Goal: Task Accomplishment & Management: Complete application form

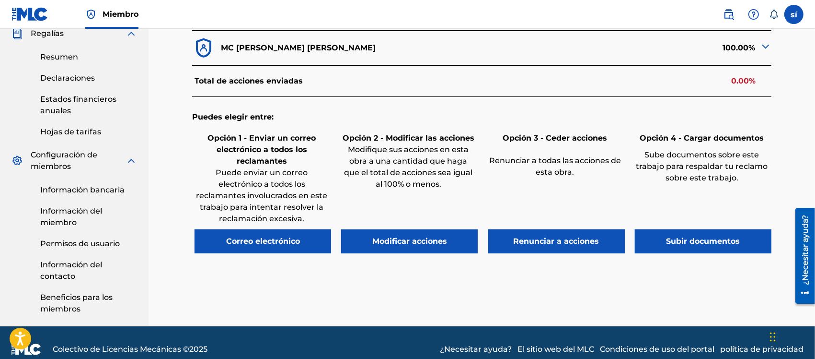
click at [277, 245] on font "Correo electrónico" at bounding box center [263, 240] width 74 height 9
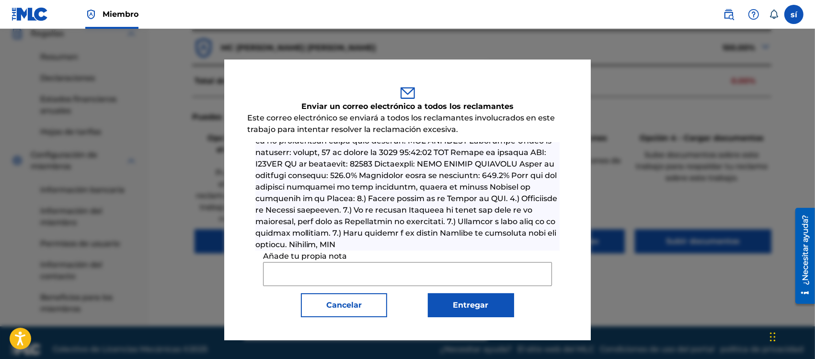
scroll to position [257, 0]
click at [420, 226] on font at bounding box center [407, 106] width 303 height 285
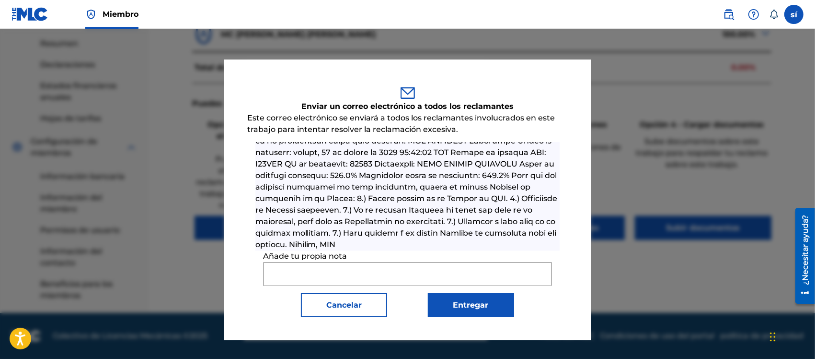
click at [346, 313] on button "Cancelar" at bounding box center [344, 305] width 86 height 24
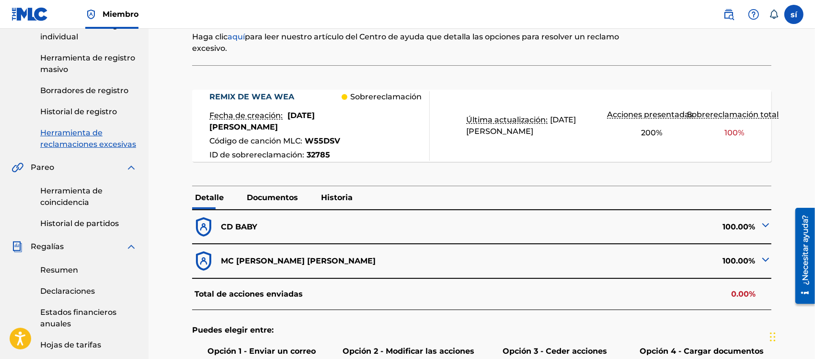
scroll to position [150, 0]
click at [352, 130] on div "Sobrereclamación" at bounding box center [386, 126] width 88 height 70
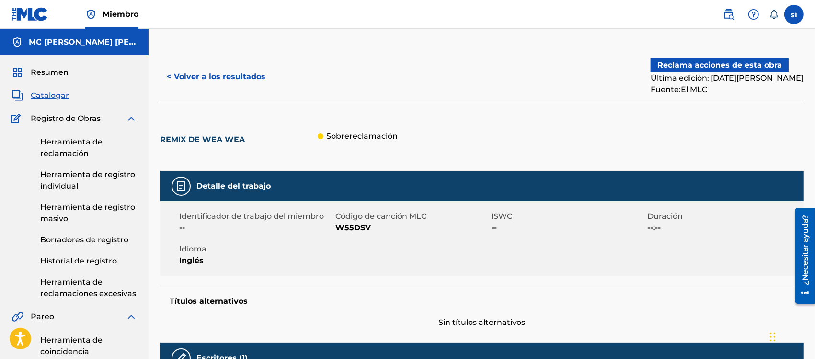
click at [722, 66] on font "Reclama acciones de esta obra" at bounding box center [720, 64] width 125 height 9
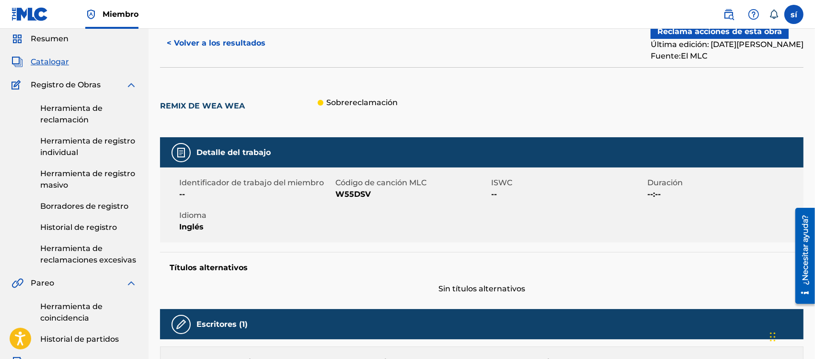
scroll to position [34, 0]
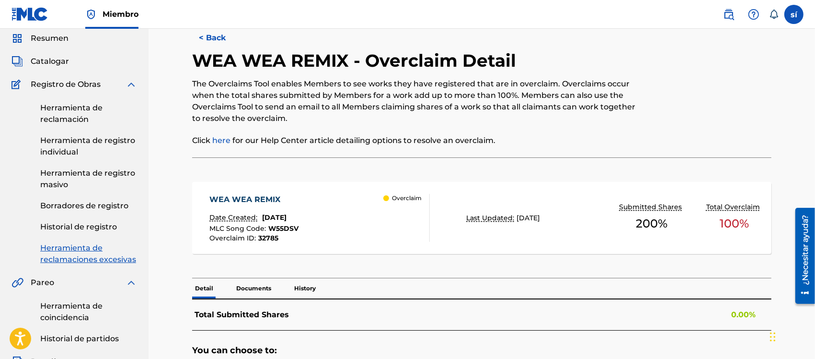
scroll to position [150, 0]
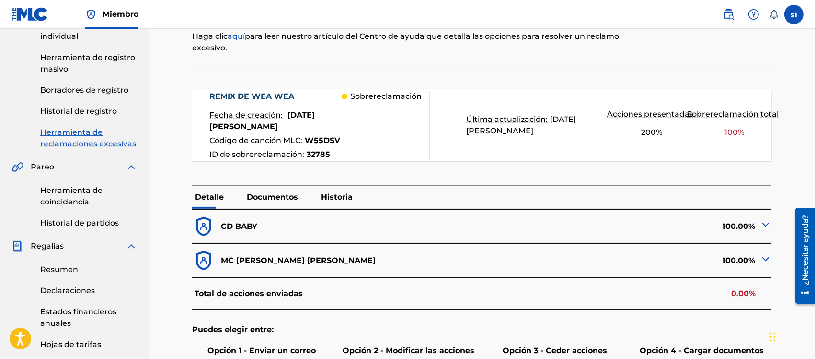
click at [345, 128] on div "Sobrereclamación" at bounding box center [386, 126] width 88 height 70
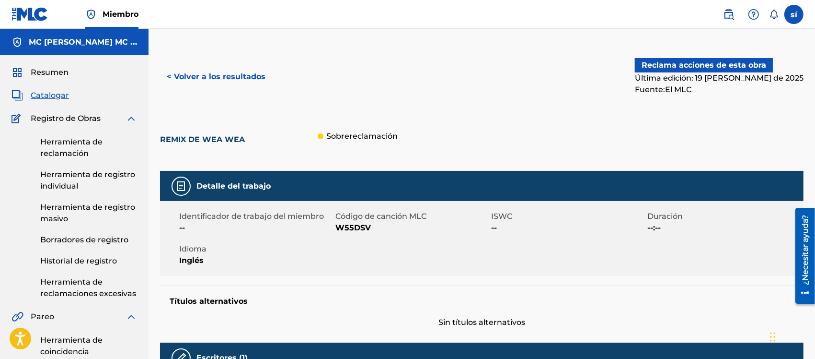
click at [46, 94] on font "Catalogar" at bounding box center [50, 95] width 38 height 9
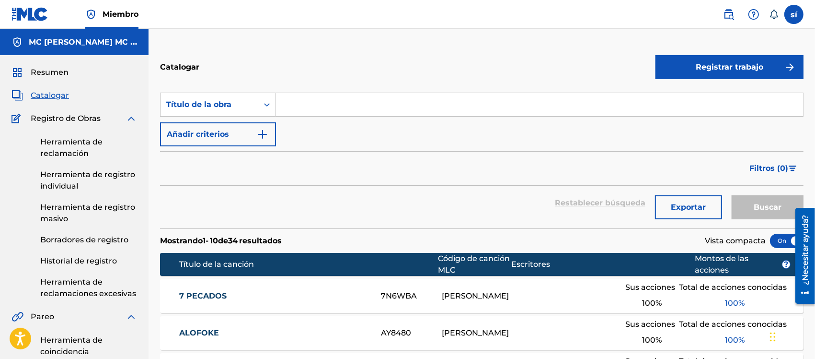
click at [77, 284] on font "Herramienta de reclamaciones excesivas" at bounding box center [88, 287] width 96 height 21
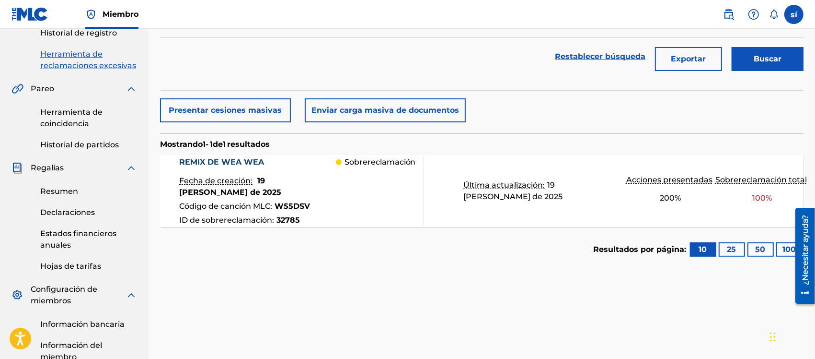
scroll to position [228, 0]
click at [360, 183] on div "Sobrereclamación" at bounding box center [380, 191] width 88 height 70
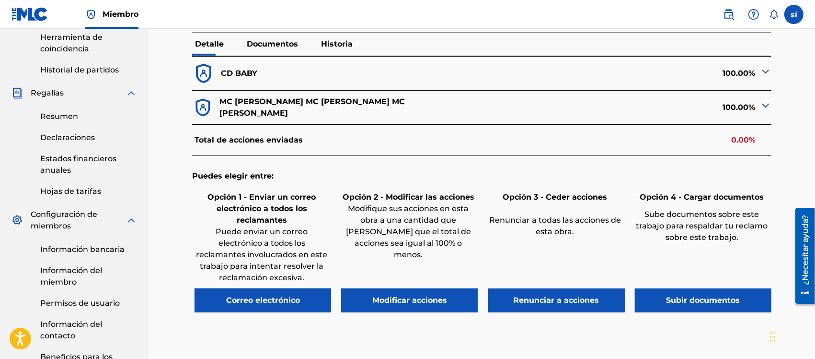
scroll to position [384, 0]
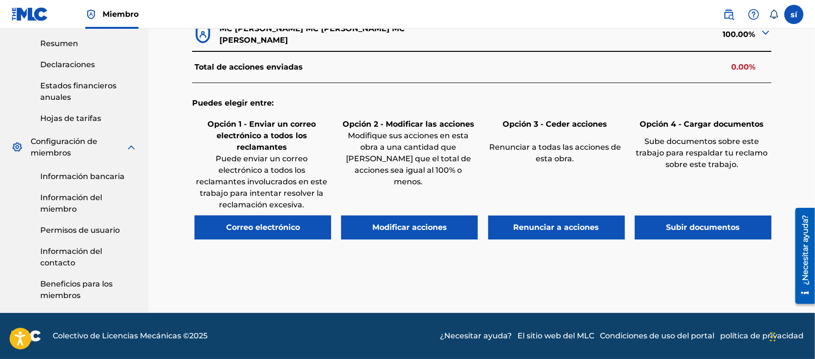
click at [278, 222] on button "Correo electrónico" at bounding box center [263, 227] width 137 height 24
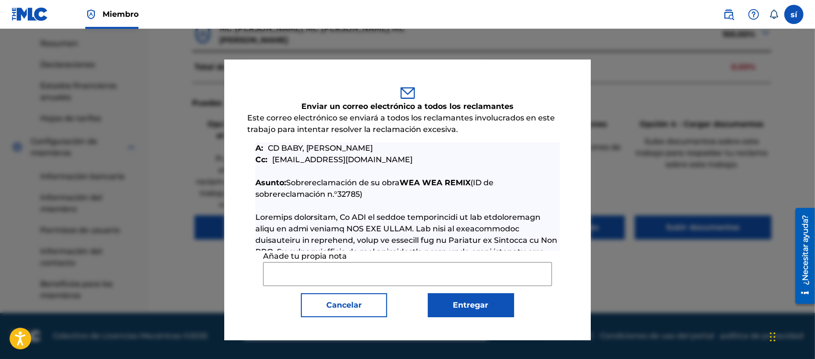
click at [319, 281] on input "Añade tu propia nota" at bounding box center [407, 274] width 289 height 24
paste input "Dear MLC Team, I am the sole songwriter and publisher of the work “Wea Wea Remi…"
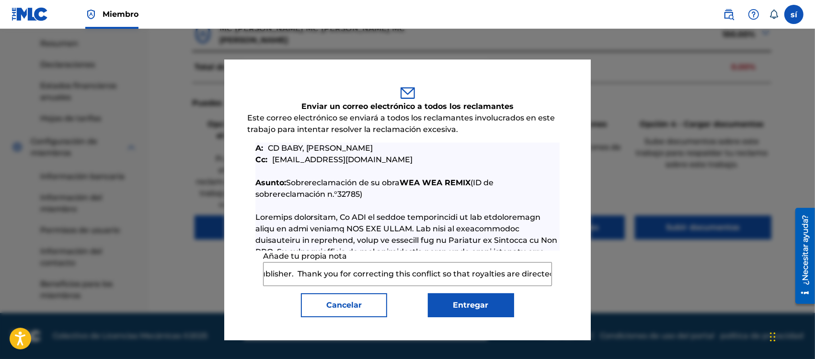
scroll to position [0, 0]
click at [379, 280] on input "Dear MLC Team, I am the sole songwriter and publisher of the work “Wea Wea Remi…" at bounding box center [407, 274] width 289 height 24
click at [477, 275] on input "Dear MLC Team, I am the sole songwriter and publisher of the work “Wea Wea Remi…" at bounding box center [407, 274] width 289 height 24
paste input "1294825419"
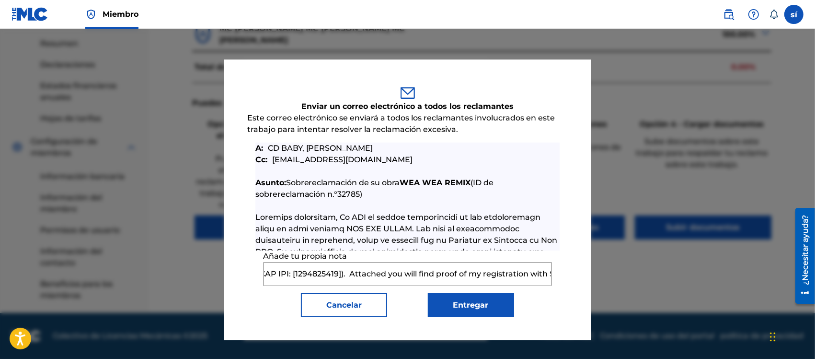
scroll to position [0, 2621]
type input "Dear MLC Team, I am the sole songwriter and publisher of the work “Wea Wea Remi…"
click at [490, 304] on button "Entregar" at bounding box center [471, 305] width 86 height 24
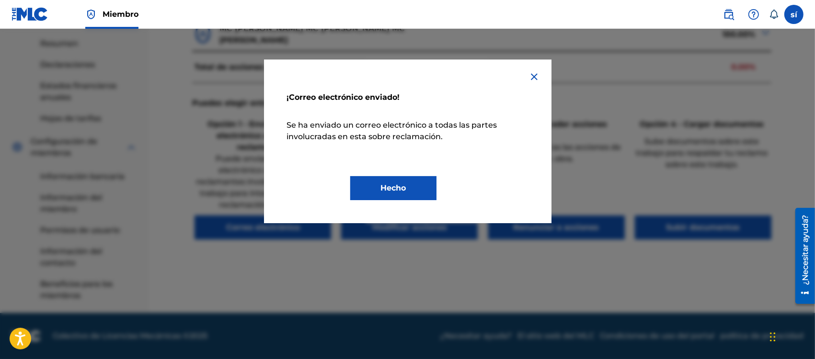
click at [384, 178] on button "Hecho" at bounding box center [393, 188] width 86 height 24
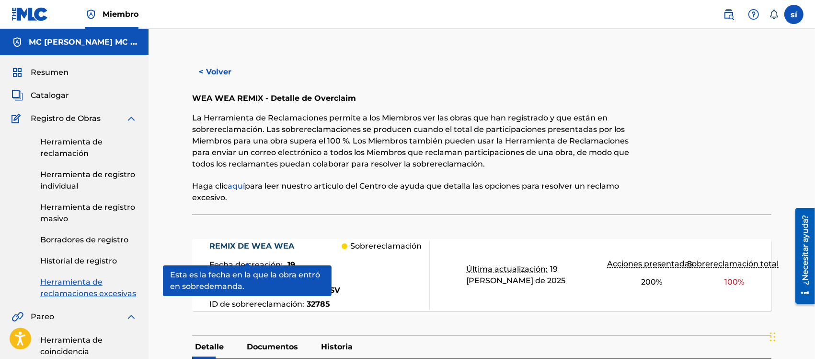
click at [82, 264] on font "Historial de registro" at bounding box center [78, 260] width 77 height 9
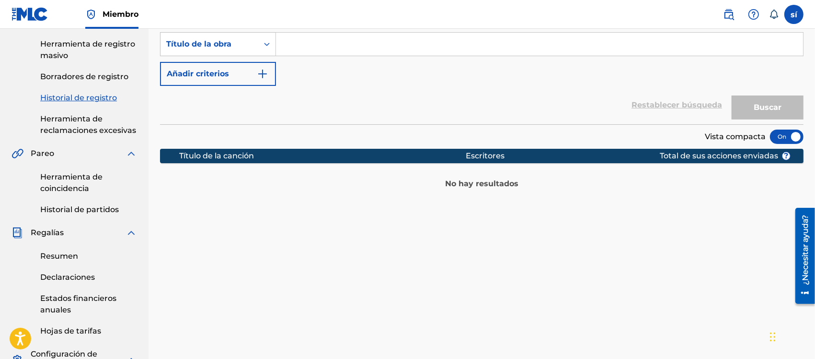
scroll to position [162, 0]
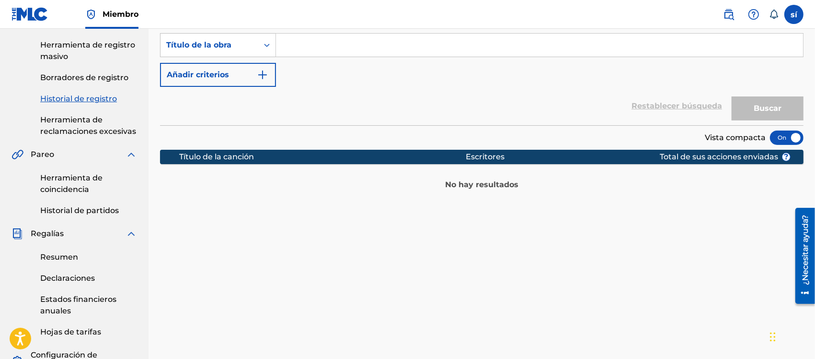
click at [59, 256] on font "Resumen" at bounding box center [59, 256] width 38 height 9
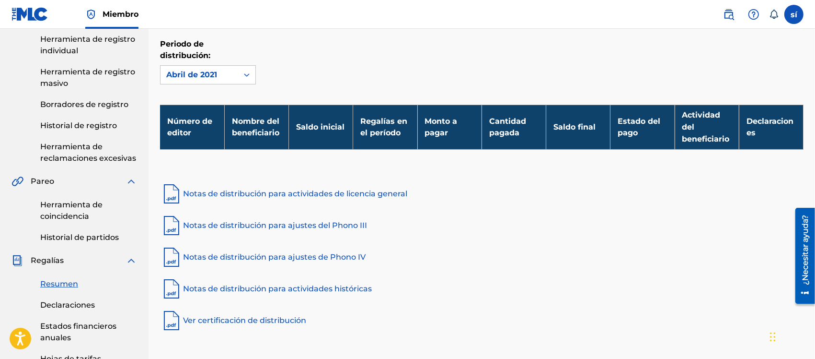
scroll to position [137, 0]
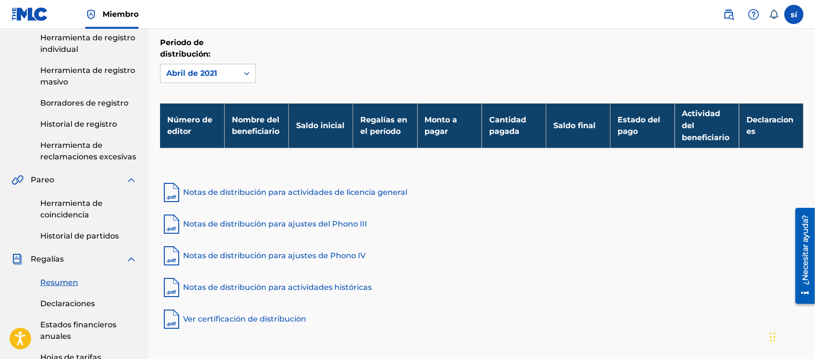
click at [380, 194] on font "Notas de distribución para actividades de licencia general" at bounding box center [295, 191] width 224 height 9
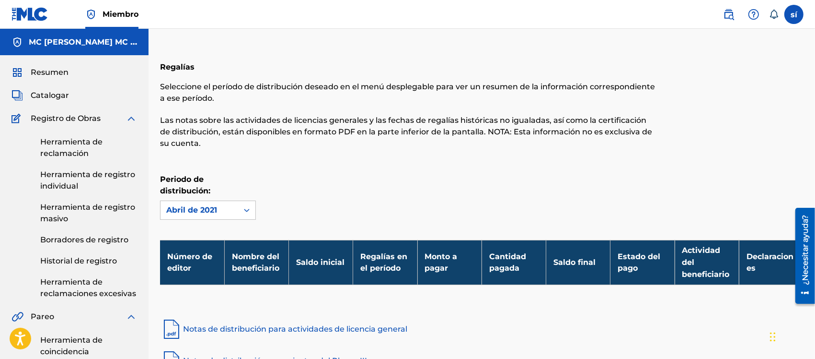
click at [60, 71] on font "Resumen" at bounding box center [50, 72] width 38 height 9
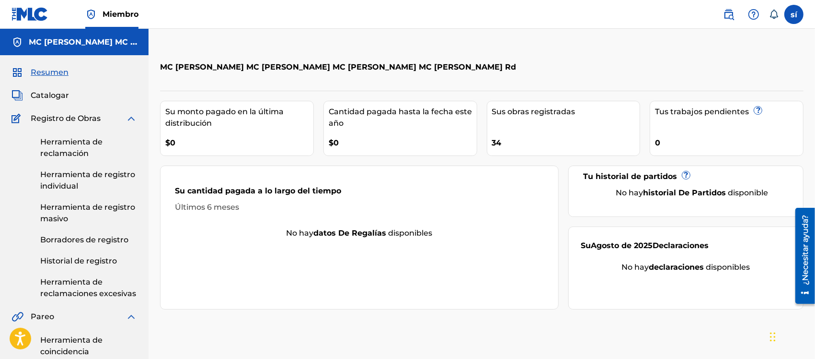
click at [653, 55] on div "MC [PERSON_NAME] [PERSON_NAME] [PERSON_NAME] Rd" at bounding box center [408, 67] width 496 height 28
